Goal: Find specific page/section

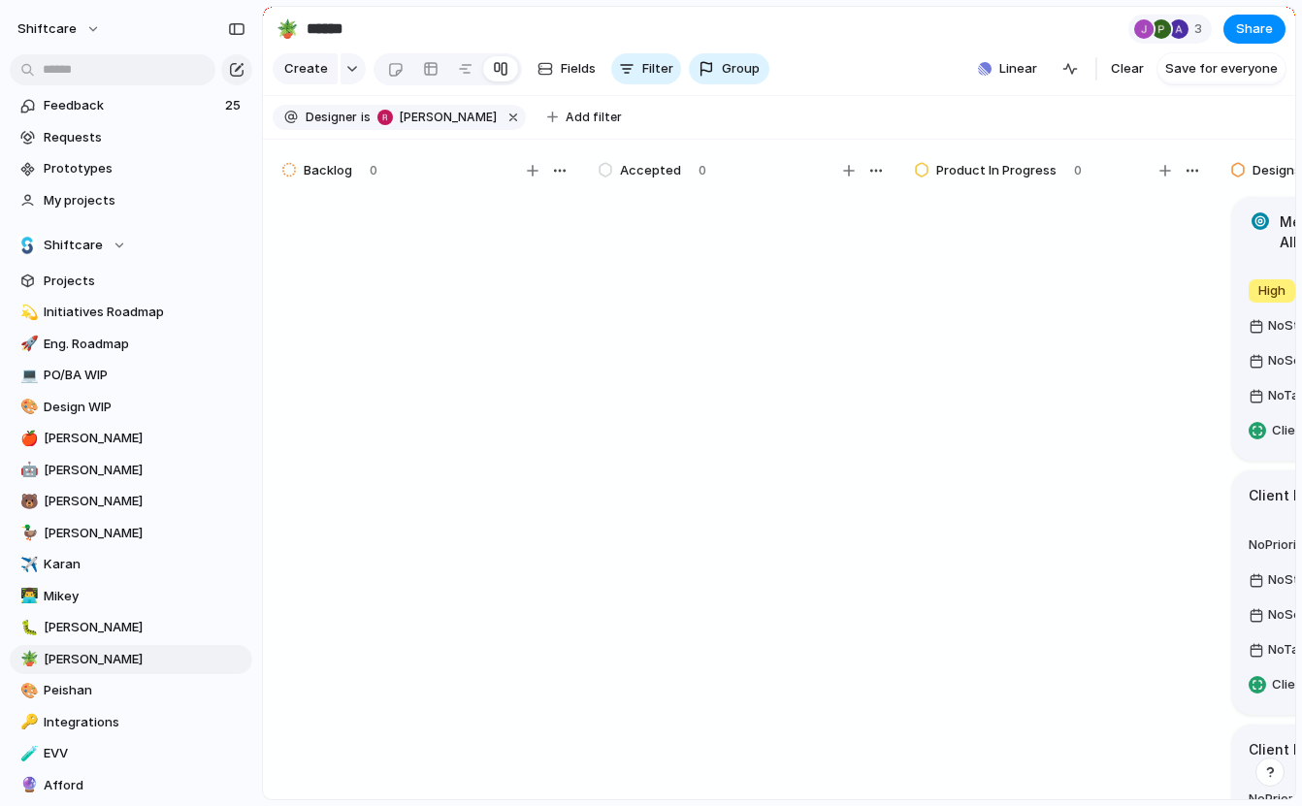
scroll to position [74, 0]
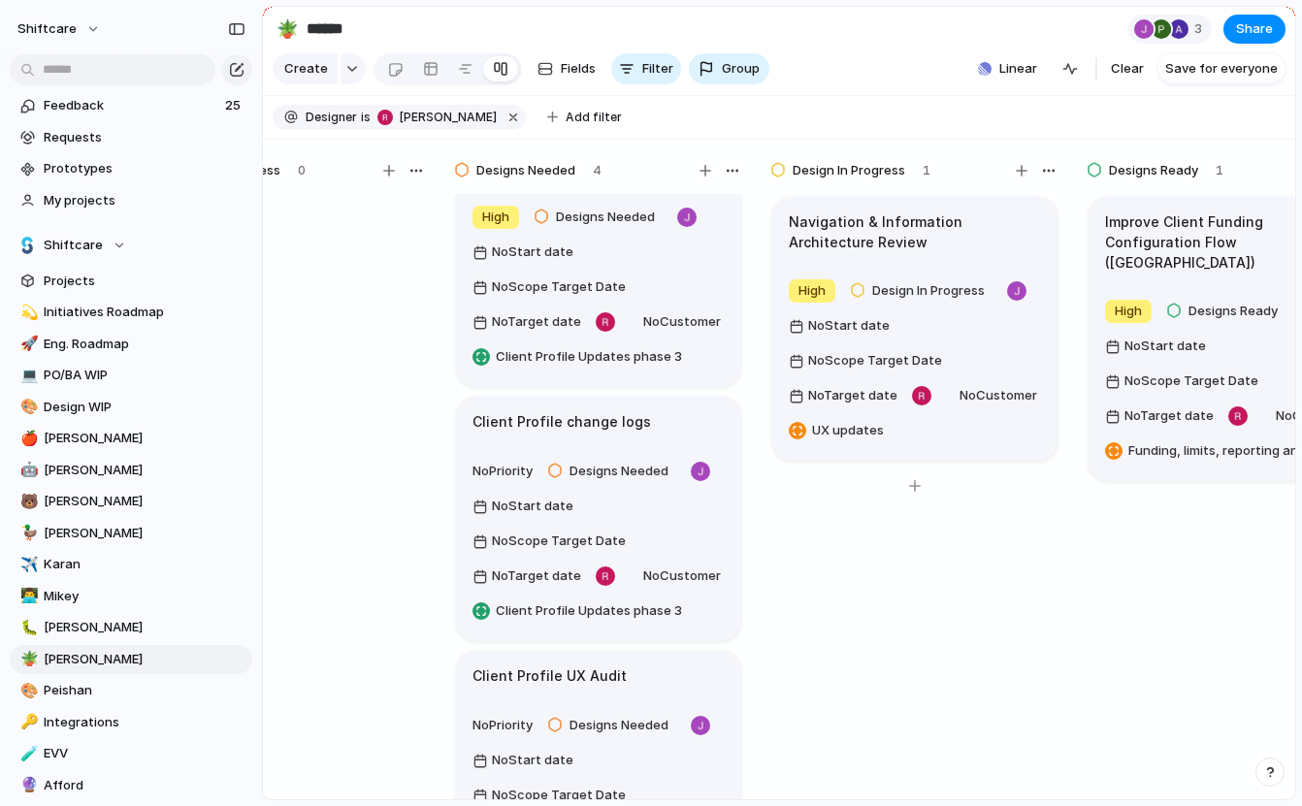
click at [898, 216] on h1 "Navigation & Information Architecture Review" at bounding box center [915, 231] width 252 height 41
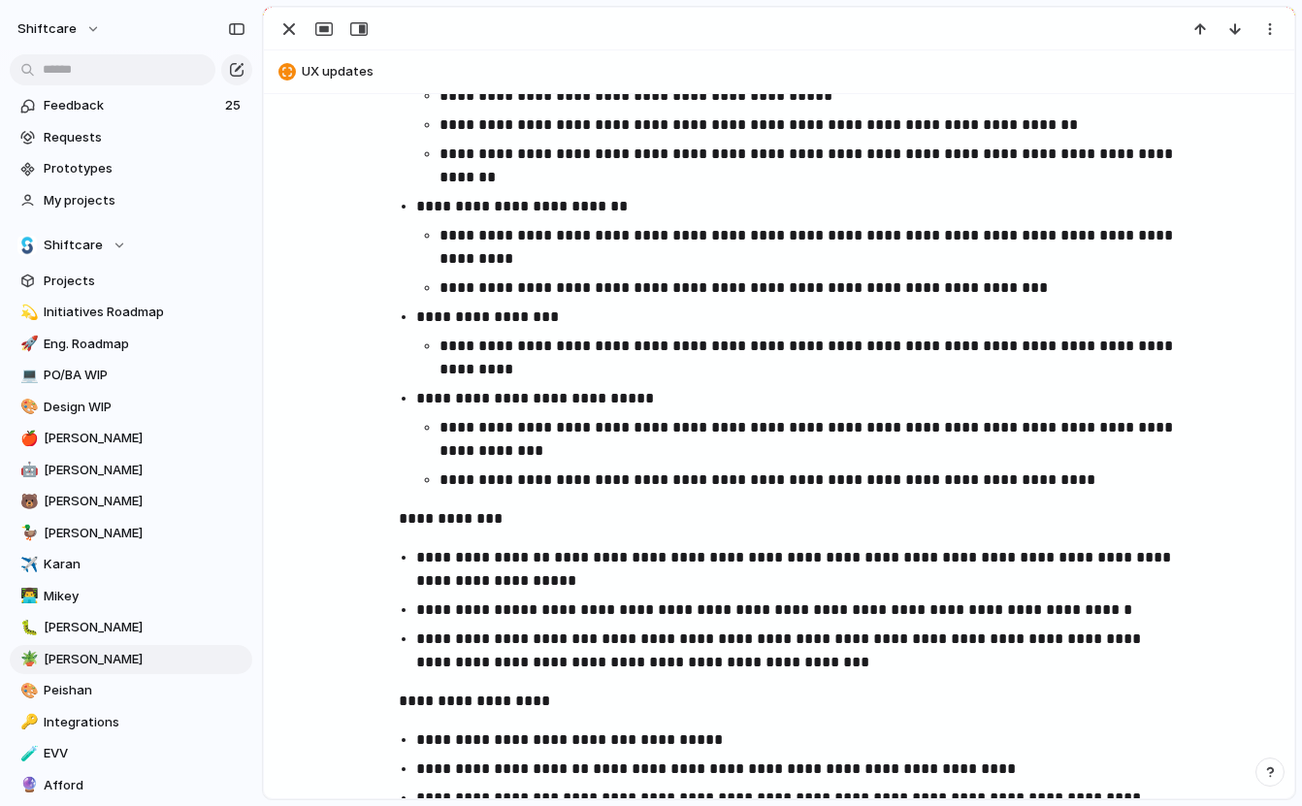
scroll to position [960, 0]
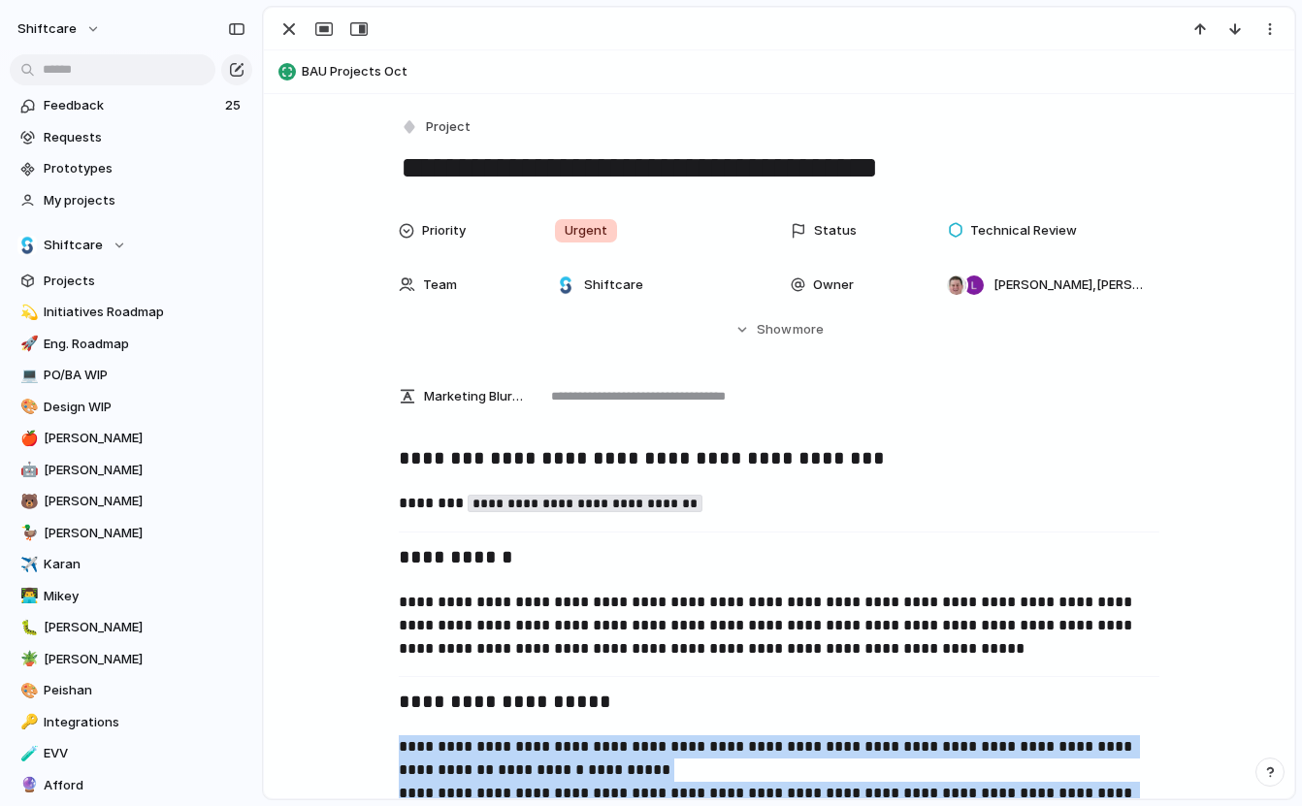
scroll to position [1234, 0]
